Goal: Find specific page/section: Find specific page/section

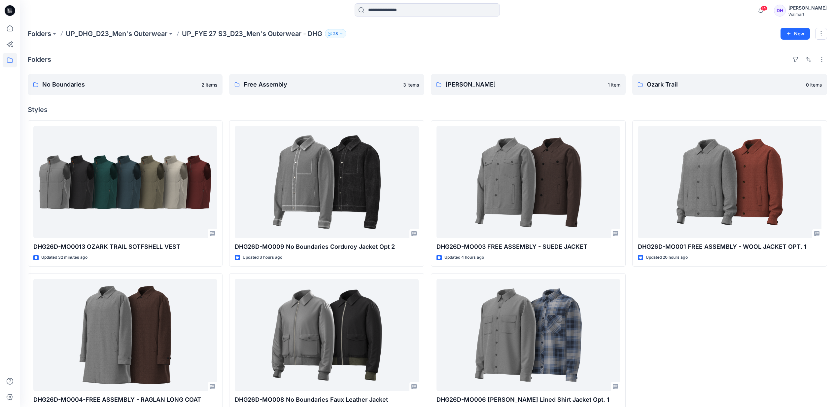
scroll to position [20, 0]
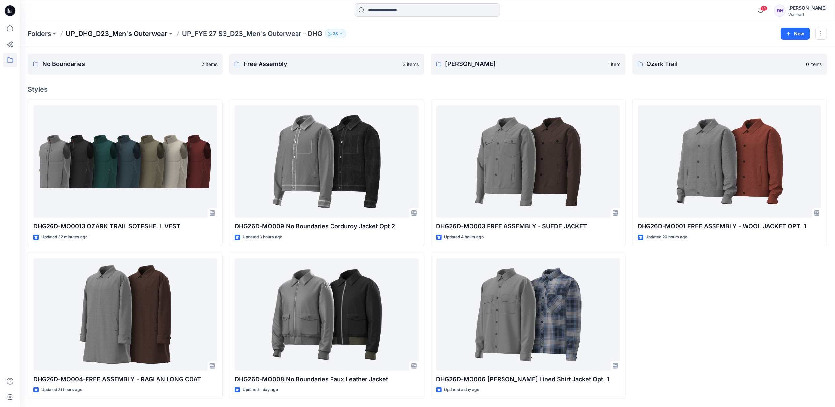
click at [139, 35] on p "UP_DHG_D23_Men's Outerwear" at bounding box center [117, 33] width 102 height 9
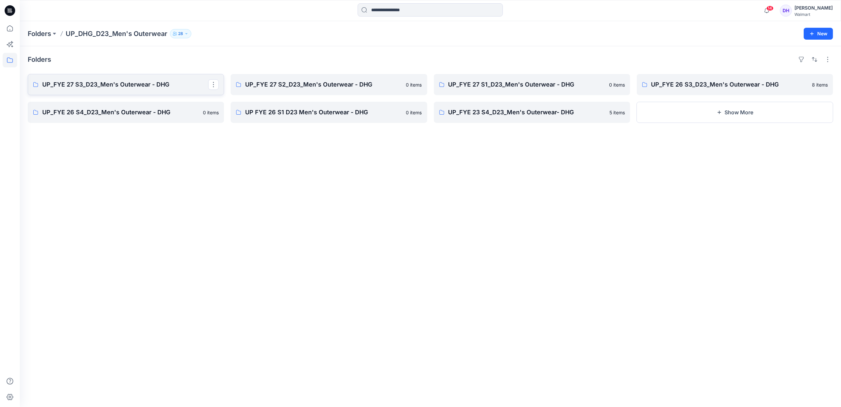
click at [113, 89] on p "UP_FYE 27 S3_D23_Men's Outerwear - DHG" at bounding box center [125, 84] width 166 height 9
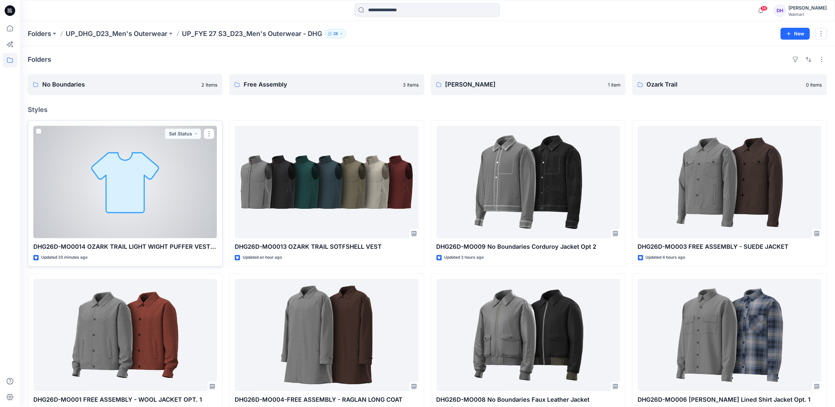
click at [179, 203] on div at bounding box center [124, 182] width 183 height 112
click at [169, 187] on div at bounding box center [124, 182] width 183 height 112
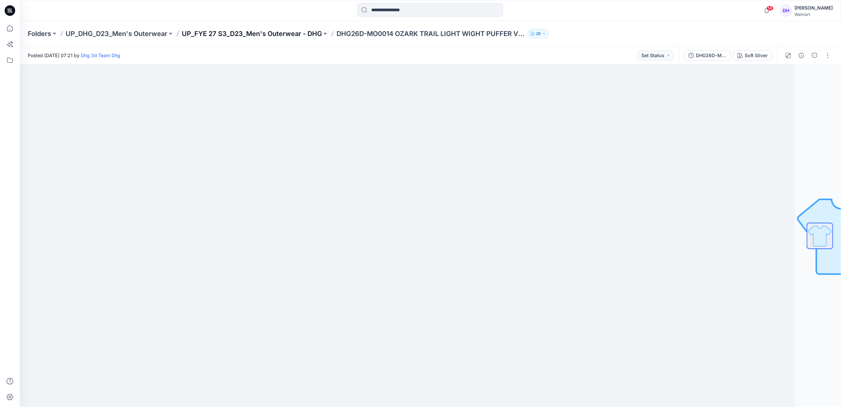
click at [286, 36] on p "UP_FYE 27 S3_D23_Men's Outerwear - DHG" at bounding box center [252, 33] width 140 height 9
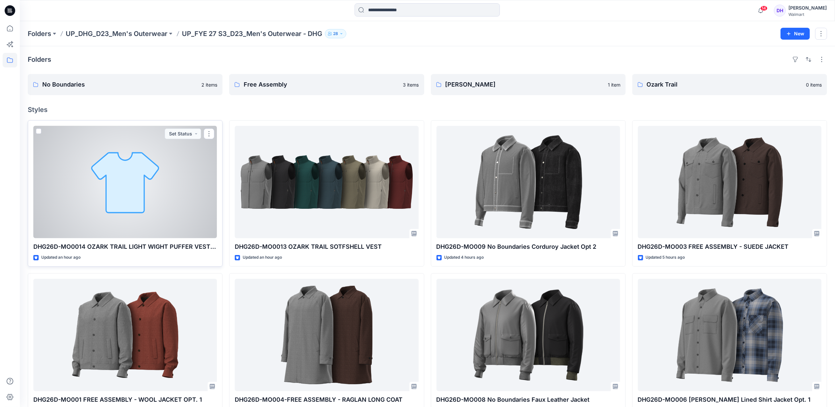
click at [156, 201] on div at bounding box center [124, 182] width 183 height 112
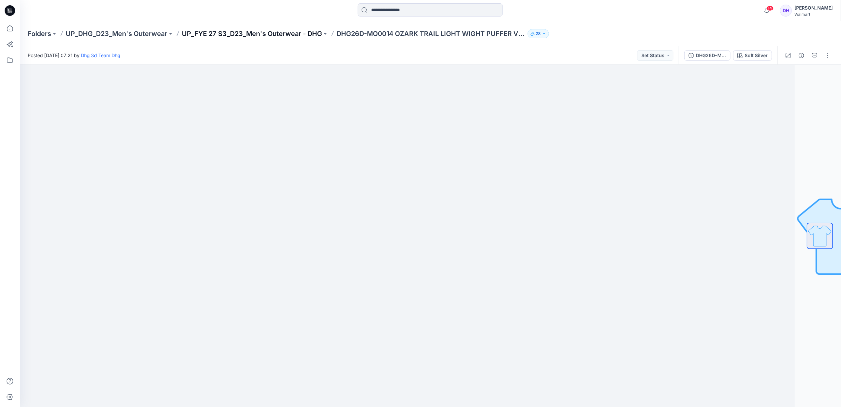
click at [307, 37] on p "UP_FYE 27 S3_D23_Men's Outerwear - DHG" at bounding box center [252, 33] width 140 height 9
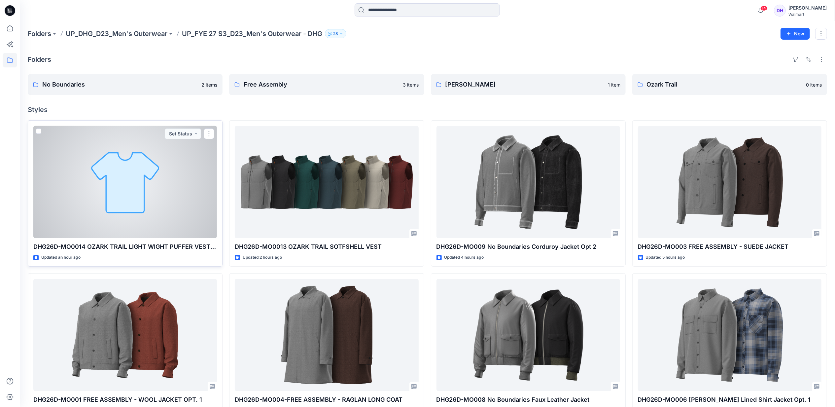
click at [121, 205] on div at bounding box center [124, 182] width 183 height 112
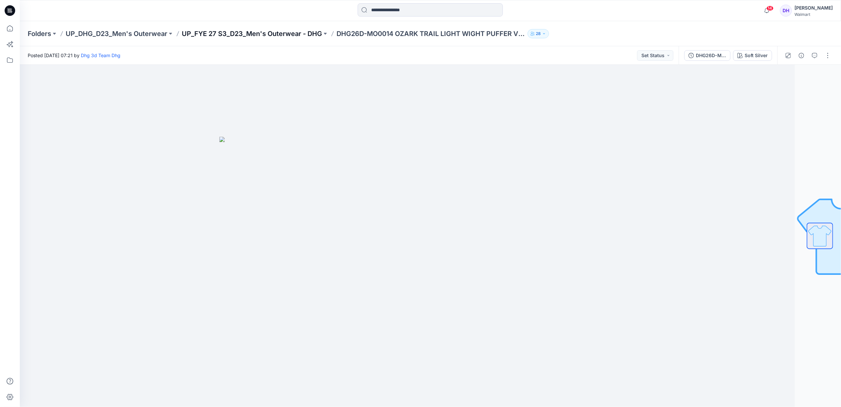
click at [207, 33] on p "UP_FYE 27 S3_D23_Men's Outerwear - DHG" at bounding box center [252, 33] width 140 height 9
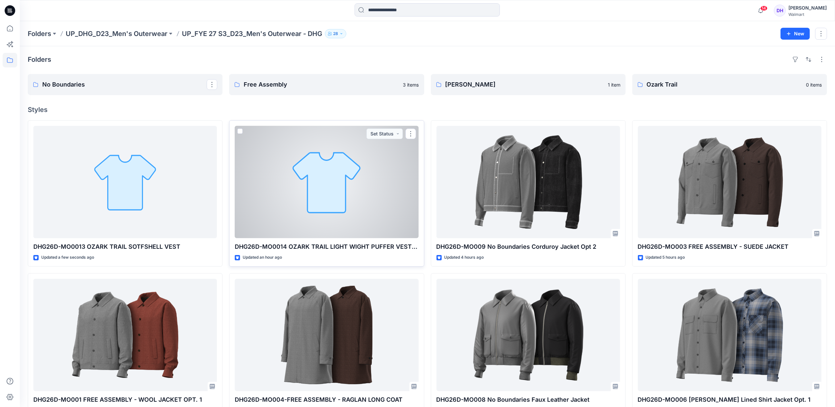
click at [362, 210] on div at bounding box center [326, 182] width 183 height 112
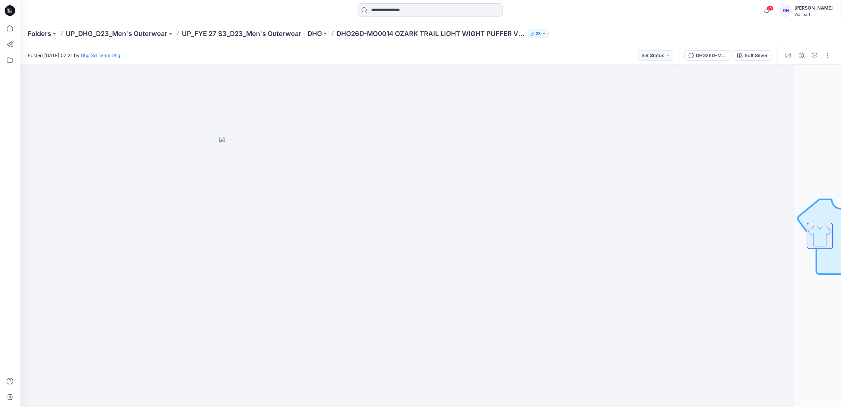
click at [254, 28] on div "Folders UP_DHG_D23_Men's Outerwear UP_FYE 27 S3_D23_Men's Outerwear - DHG DHG26…" at bounding box center [430, 33] width 821 height 25
click at [255, 33] on p "UP_FYE 27 S3_D23_Men's Outerwear - DHG" at bounding box center [252, 33] width 140 height 9
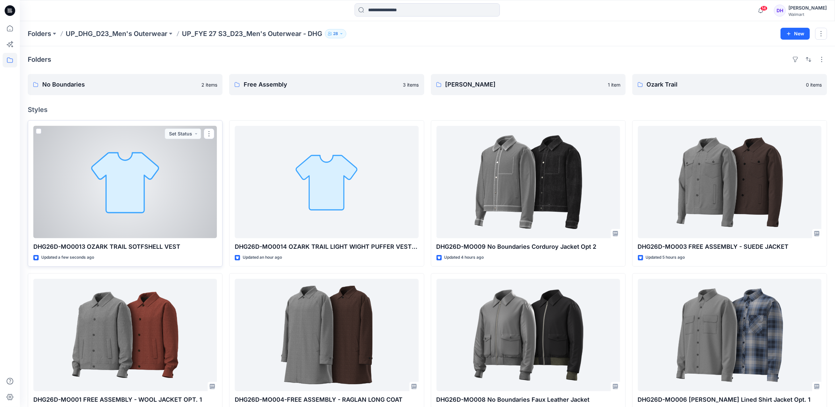
click at [137, 212] on div at bounding box center [124, 182] width 183 height 112
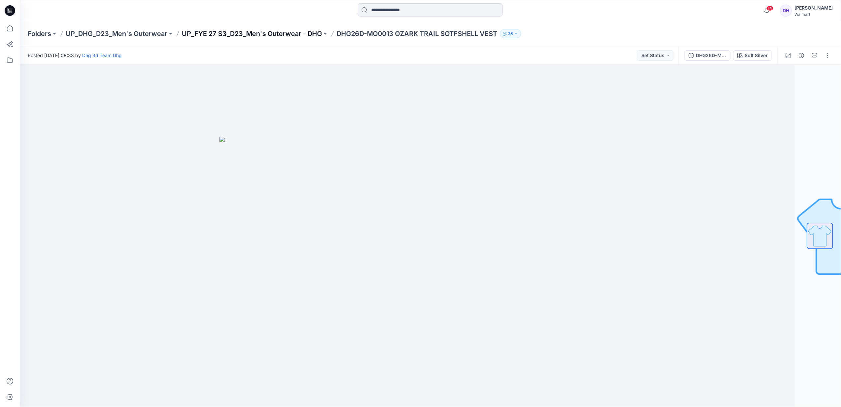
click at [290, 34] on p "UP_FYE 27 S3_D23_Men's Outerwear - DHG" at bounding box center [252, 33] width 140 height 9
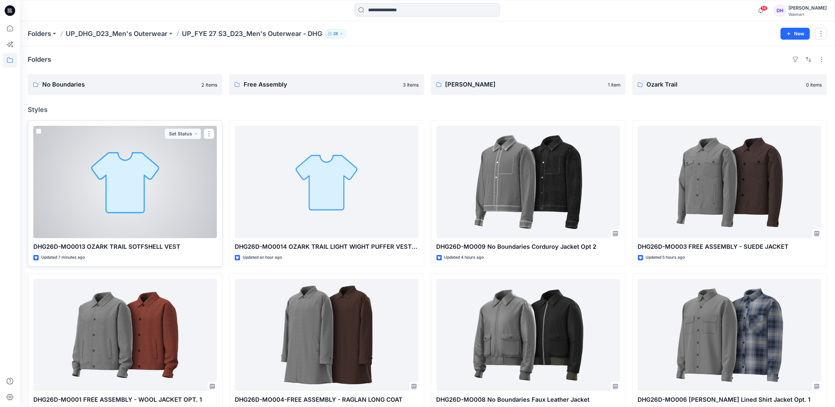
click at [160, 221] on div at bounding box center [124, 182] width 183 height 112
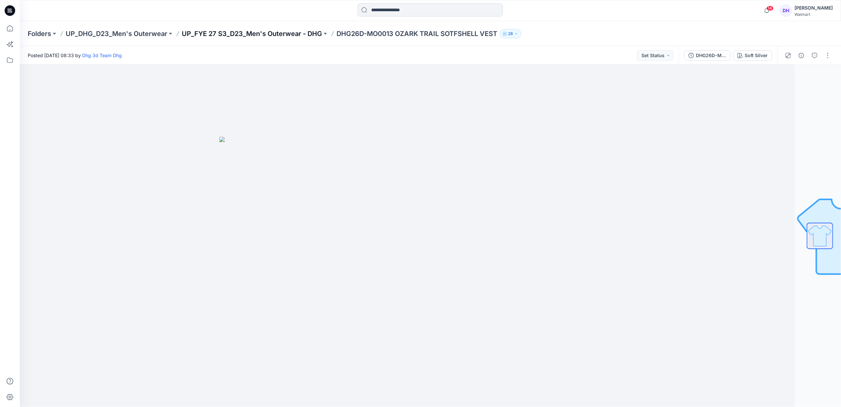
click at [258, 35] on p "UP_FYE 27 S3_D23_Men's Outerwear - DHG" at bounding box center [252, 33] width 140 height 9
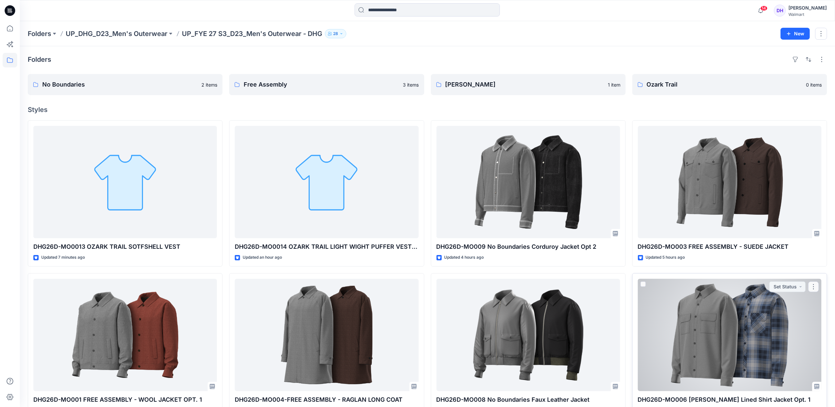
scroll to position [20, 0]
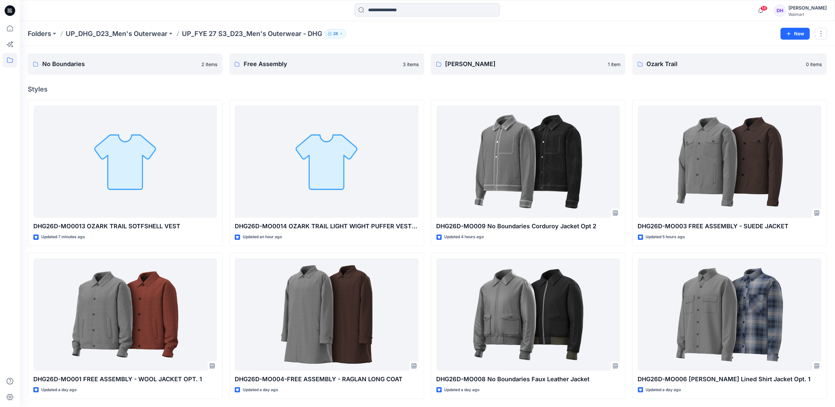
click at [589, 27] on div "Folders UP_DHG_D23_Men's Outerwear UP_FYE 27 S3_D23_Men's Outerwear - DHG 28 New" at bounding box center [427, 33] width 815 height 25
